Goal: Transaction & Acquisition: Obtain resource

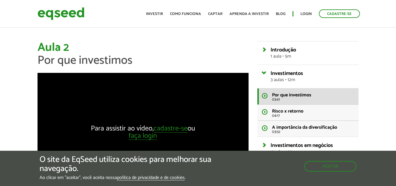
click at [149, 14] on ul "Início Investir Como funciona Captar Aprenda a investir Blog Login Cadastre-se" at bounding box center [253, 13] width 220 height 9
click at [156, 12] on link "Investir" at bounding box center [154, 14] width 17 height 4
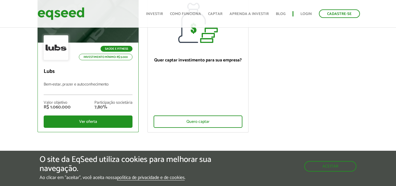
scroll to position [88, 0]
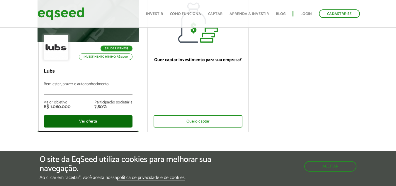
click at [100, 120] on div "Ver oferta" at bounding box center [88, 121] width 89 height 12
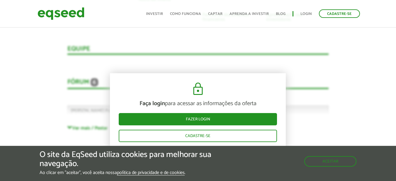
scroll to position [1231, 0]
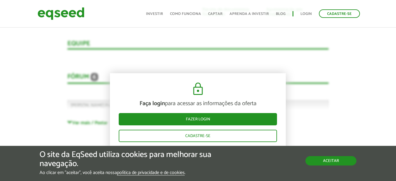
click at [329, 158] on button "Aceitar" at bounding box center [330, 160] width 51 height 9
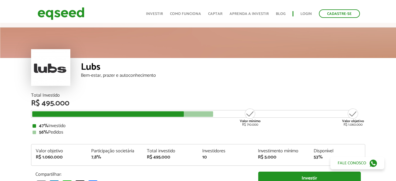
scroll to position [0, 0]
